Goal: Information Seeking & Learning: Learn about a topic

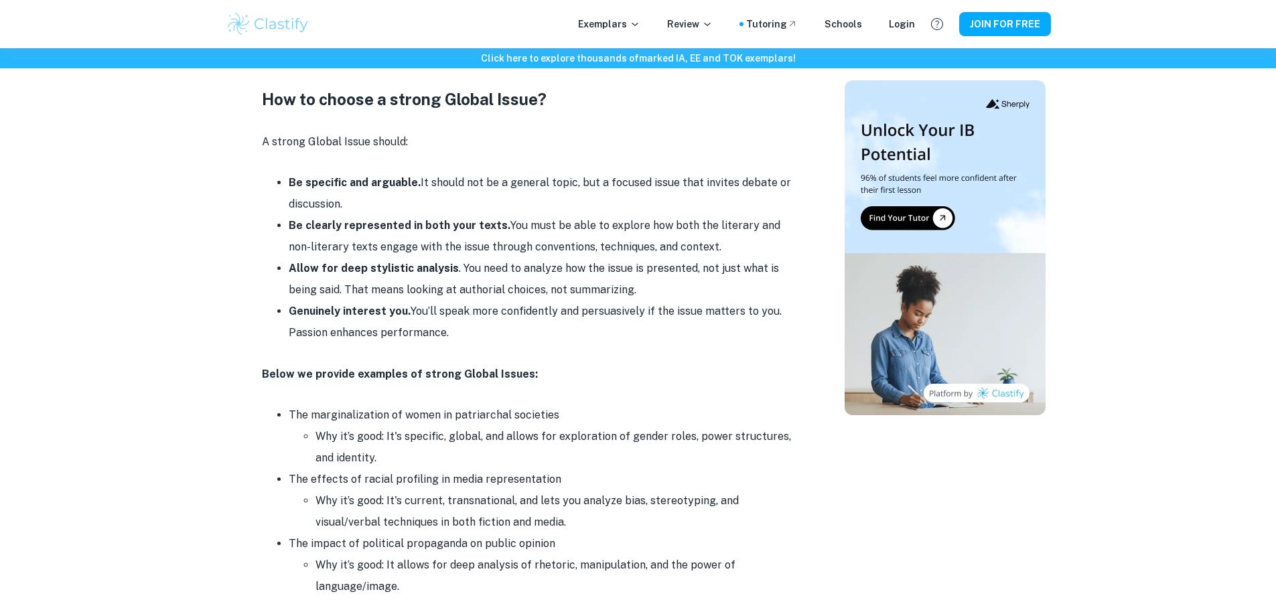
scroll to position [1474, 0]
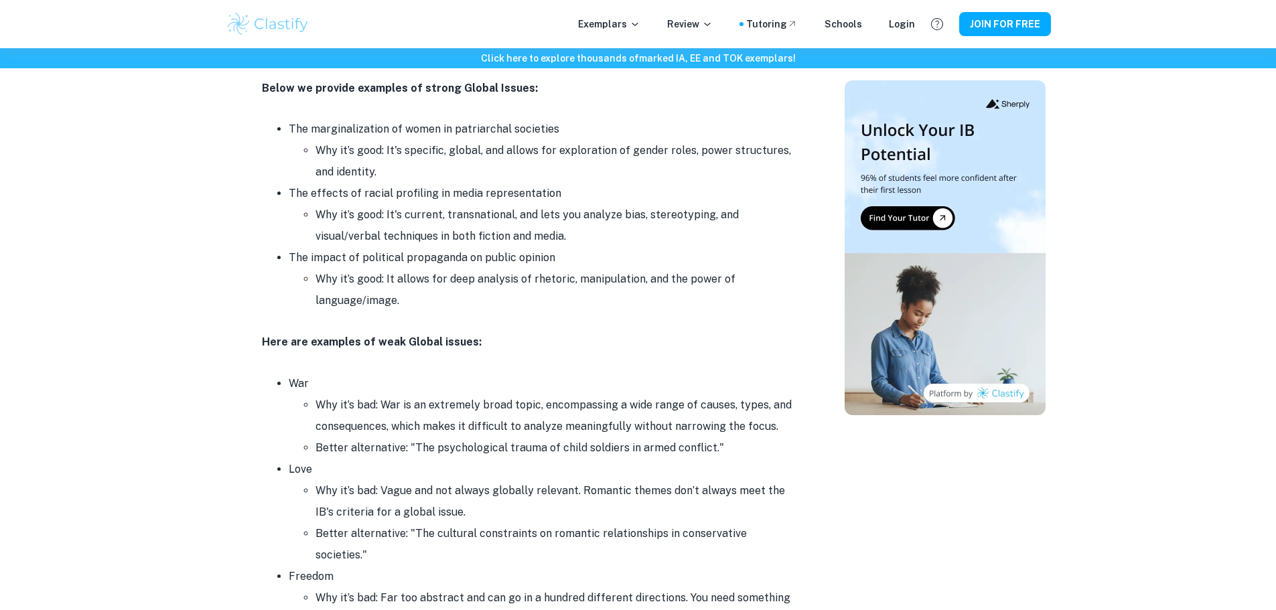
drag, startPoint x: 197, startPoint y: 385, endPoint x: 199, endPoint y: 426, distance: 41.6
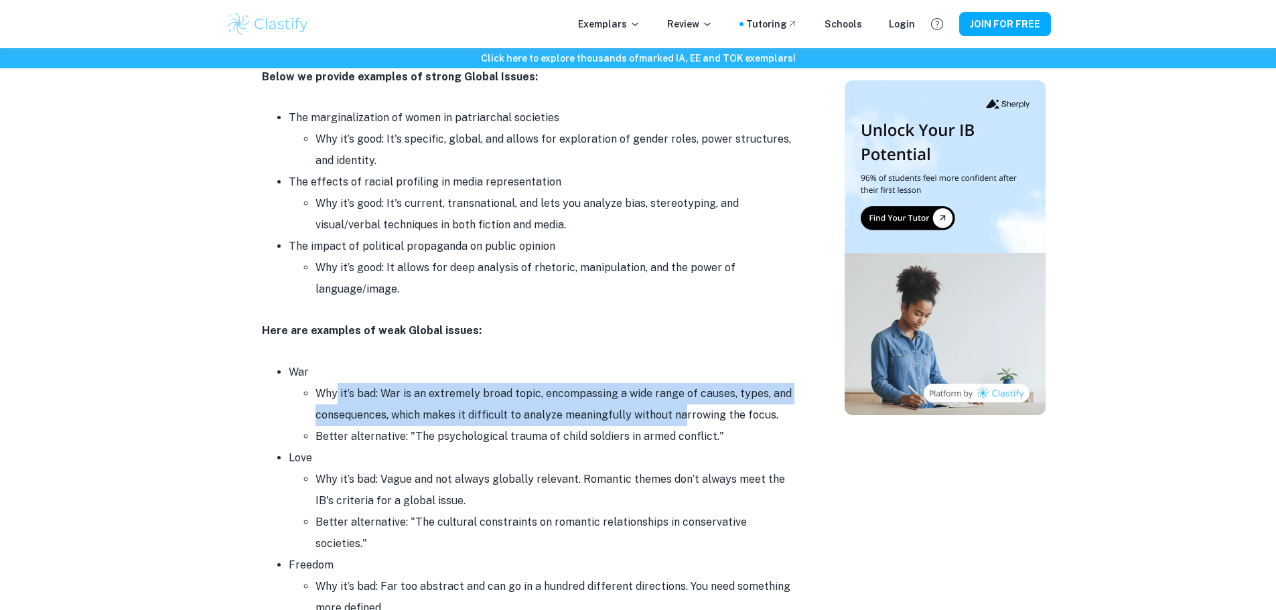
drag, startPoint x: 335, startPoint y: 404, endPoint x: 683, endPoint y: 411, distance: 347.8
click at [683, 411] on li "Why it’s bad: War is an extremely broad topic, encompassing a wide range of cau…" at bounding box center [557, 404] width 482 height 43
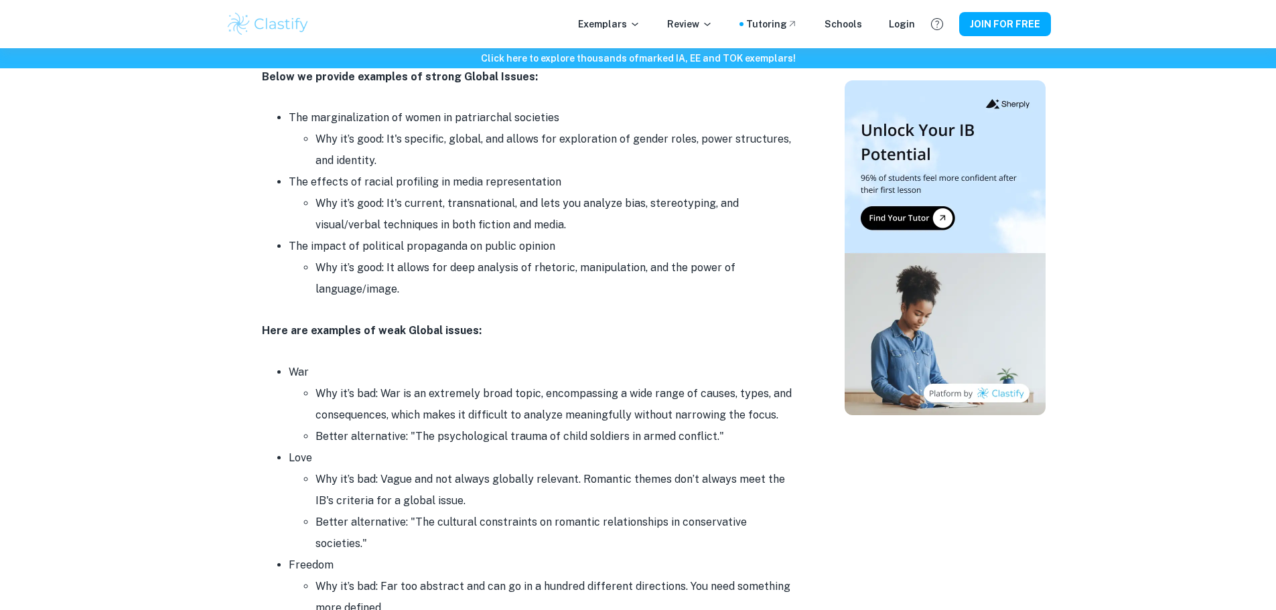
scroll to position [1820, 0]
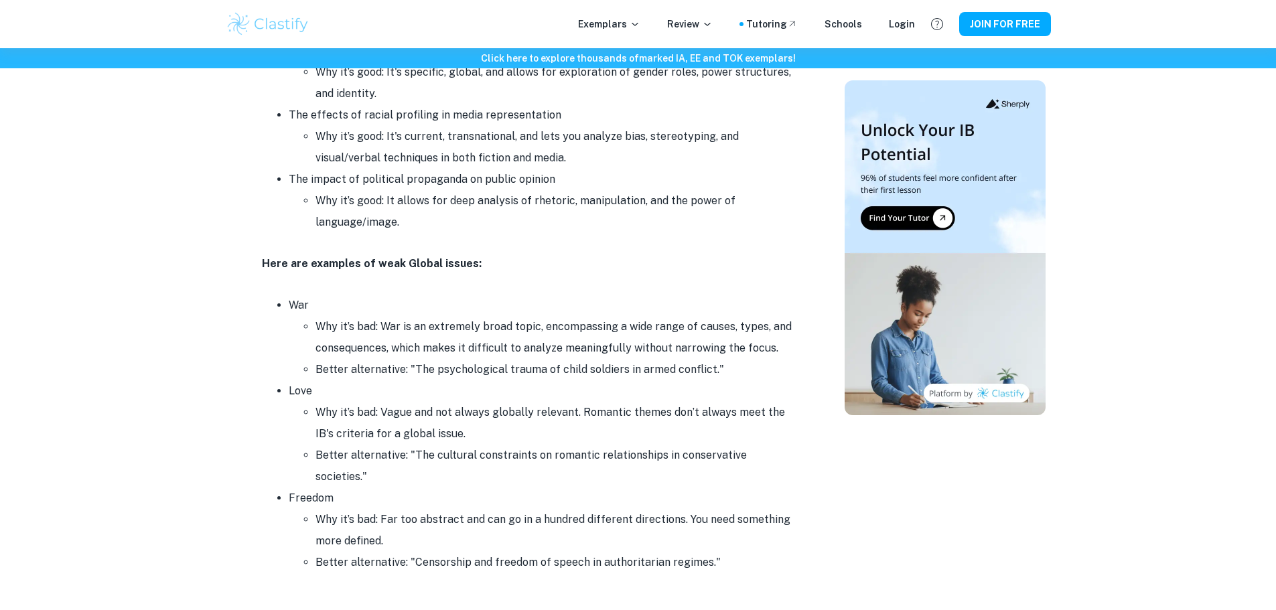
click at [399, 365] on li "Better alternative: "The psychological trauma of child soldiers in armed confli…" at bounding box center [557, 369] width 482 height 21
click at [370, 381] on li "Love Why it’s bad: Vague and not always globally relevant. Romantic themes don’…" at bounding box center [543, 434] width 509 height 107
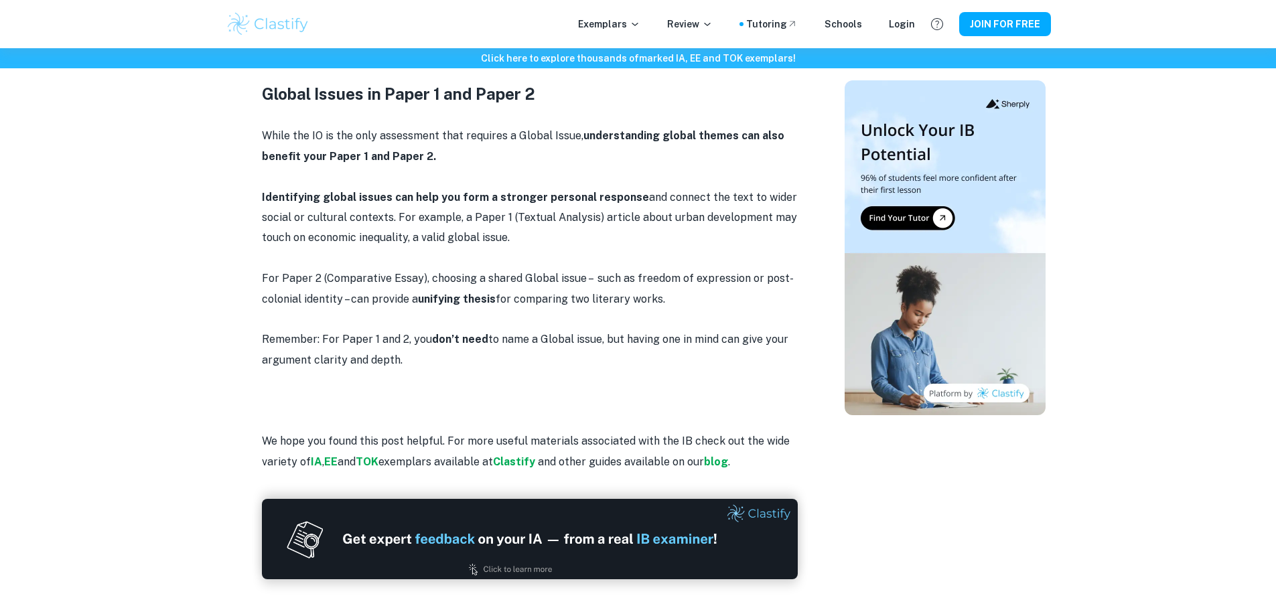
scroll to position [2289, 0]
